Goal: Information Seeking & Learning: Learn about a topic

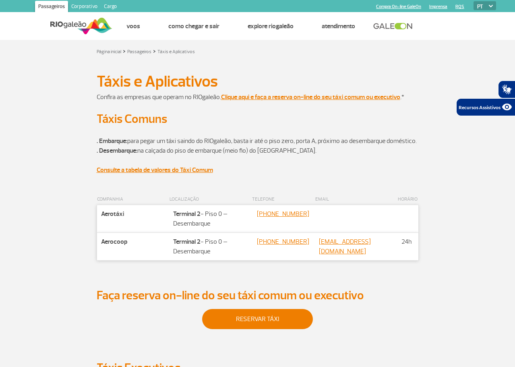
click at [511, 116] on section "Táxis Comuns" at bounding box center [257, 119] width 515 height 15
click at [93, 22] on img at bounding box center [81, 26] width 62 height 20
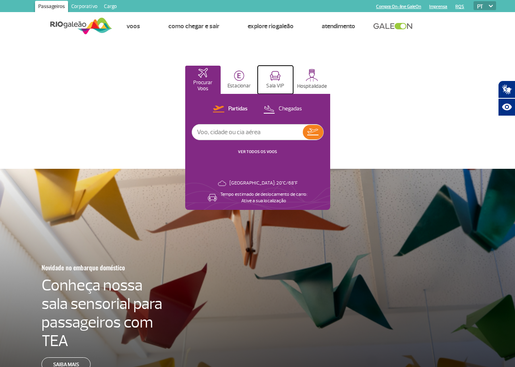
click at [293, 83] on button "Sala VIP" at bounding box center [275, 80] width 35 height 28
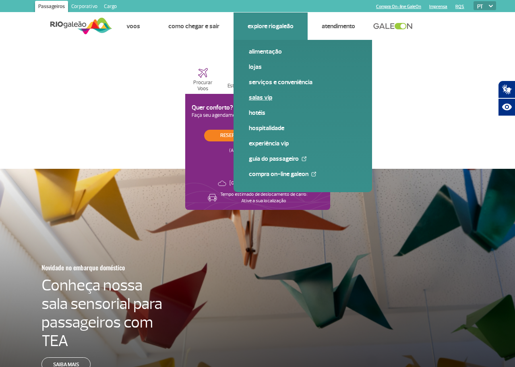
click at [256, 97] on link "Salas VIP" at bounding box center [303, 97] width 108 height 9
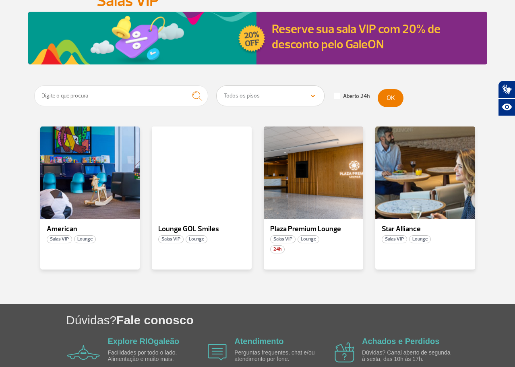
scroll to position [124, 0]
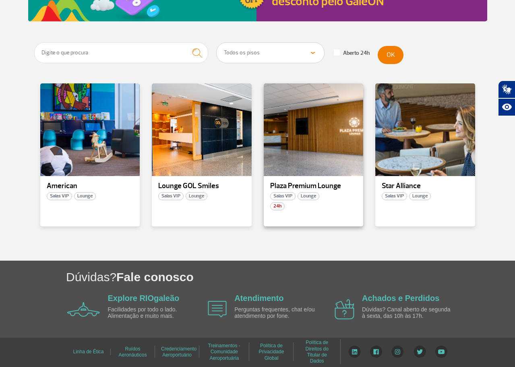
click at [311, 186] on p "Plaza Premium Lounge" at bounding box center [313, 186] width 87 height 8
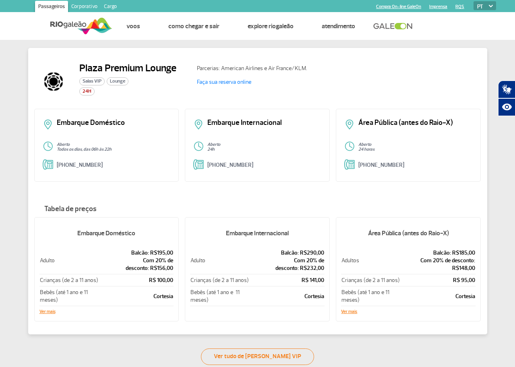
scroll to position [141, 0]
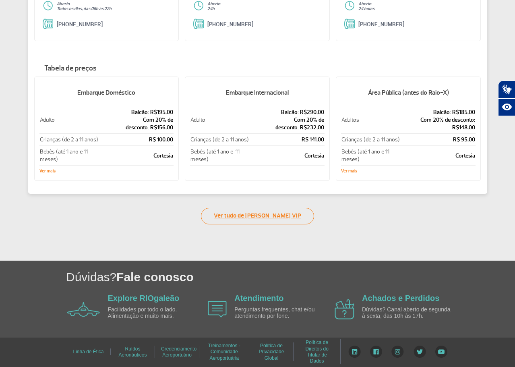
click at [277, 216] on link "Ver tudo de [PERSON_NAME] VIP" at bounding box center [257, 216] width 113 height 17
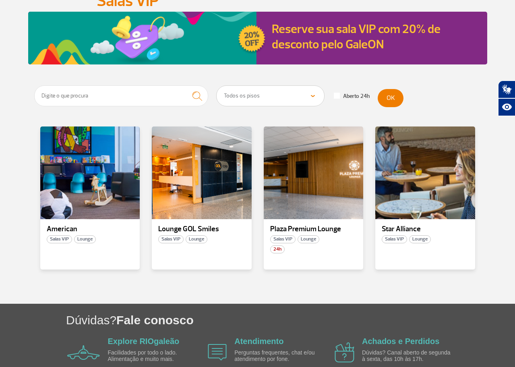
scroll to position [121, 0]
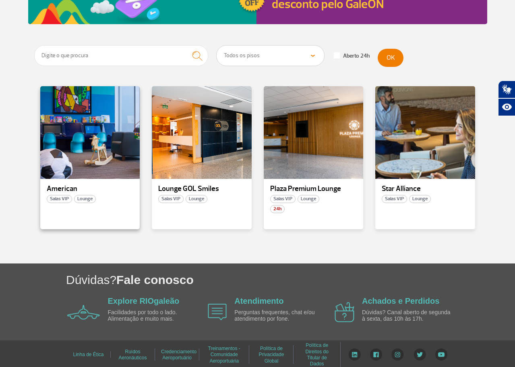
click at [59, 181] on div "American Salas VIP Lounge" at bounding box center [90, 157] width 100 height 143
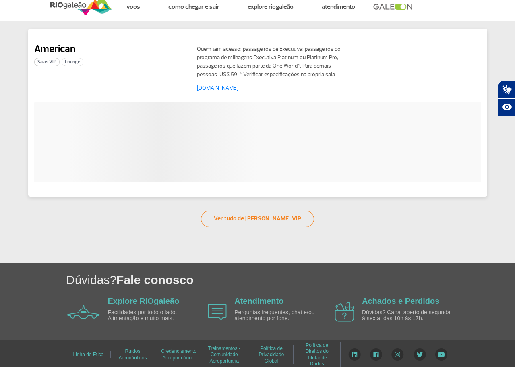
scroll to position [18, 0]
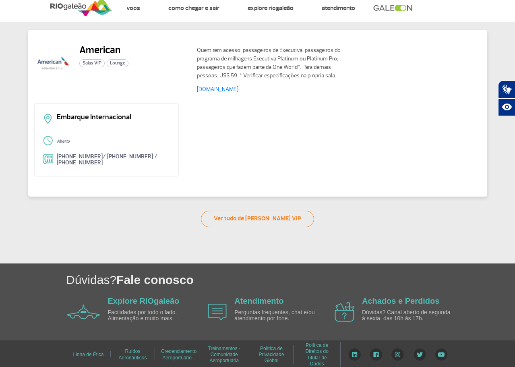
click at [245, 217] on link "Ver tudo de [PERSON_NAME] VIP" at bounding box center [257, 219] width 113 height 17
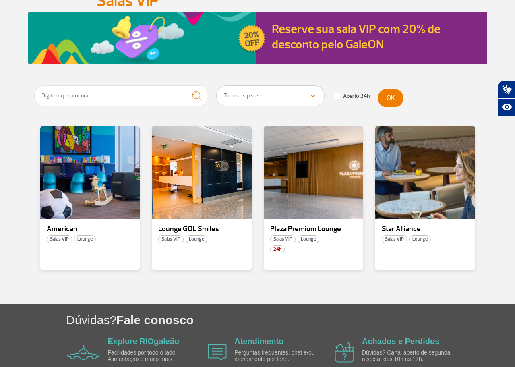
scroll to position [121, 0]
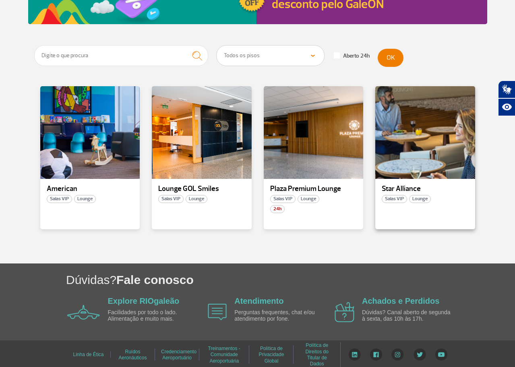
click at [425, 189] on p "Star Alliance" at bounding box center [425, 189] width 87 height 8
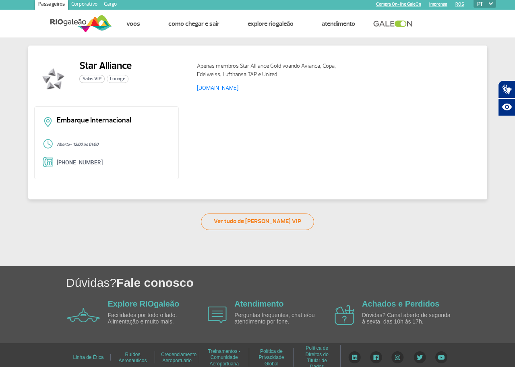
scroll to position [5, 0]
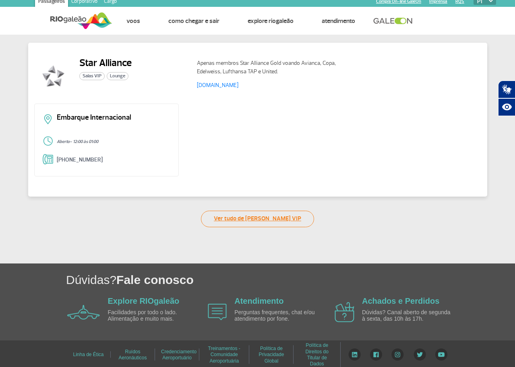
click at [239, 220] on link "Ver tudo de [PERSON_NAME] VIP" at bounding box center [257, 219] width 113 height 17
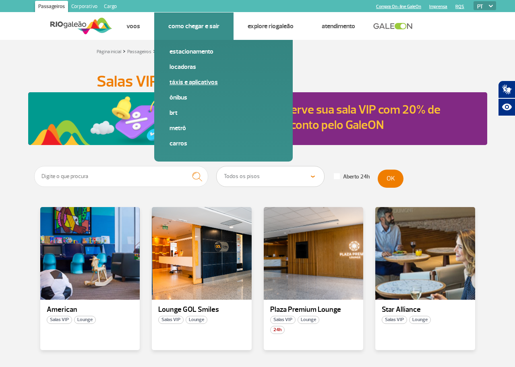
click at [190, 83] on link "Táxis e aplicativos" at bounding box center [224, 82] width 108 height 9
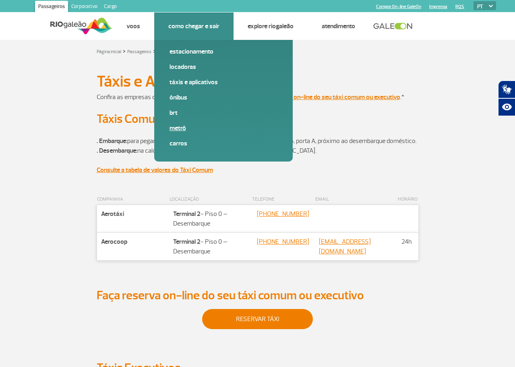
click at [175, 130] on link "Metrô" at bounding box center [224, 128] width 108 height 9
